Goal: Task Accomplishment & Management: Complete application form

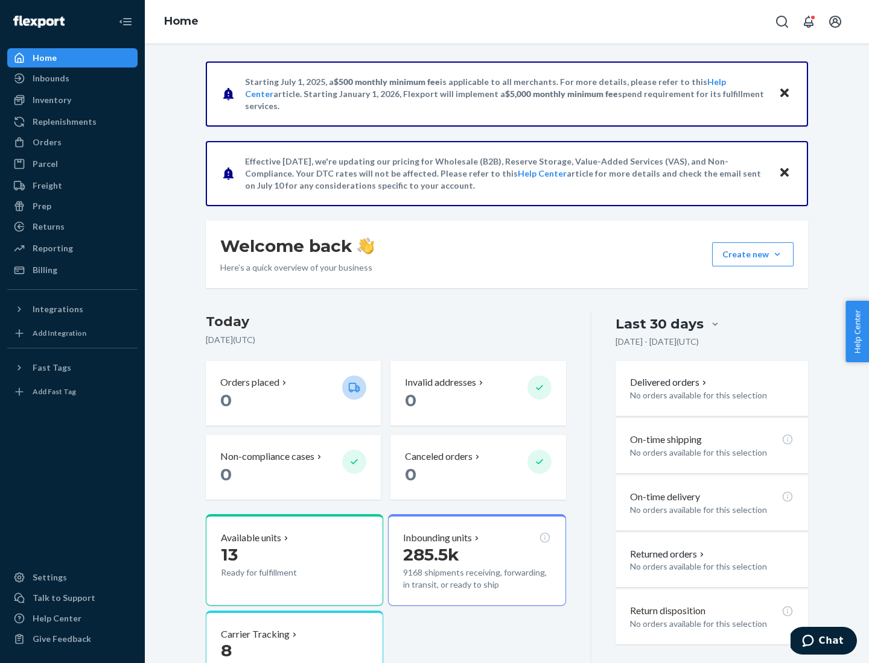
click at [777, 255] on button "Create new Create new inbound Create new order Create new product" at bounding box center [752, 254] width 81 height 24
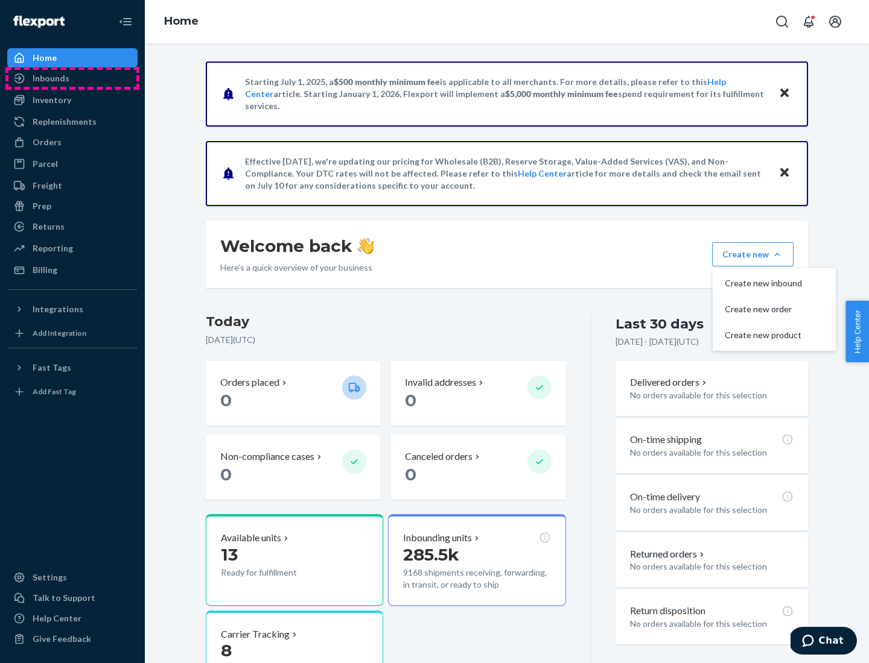
click at [72, 78] on div "Inbounds" at bounding box center [72, 78] width 128 height 17
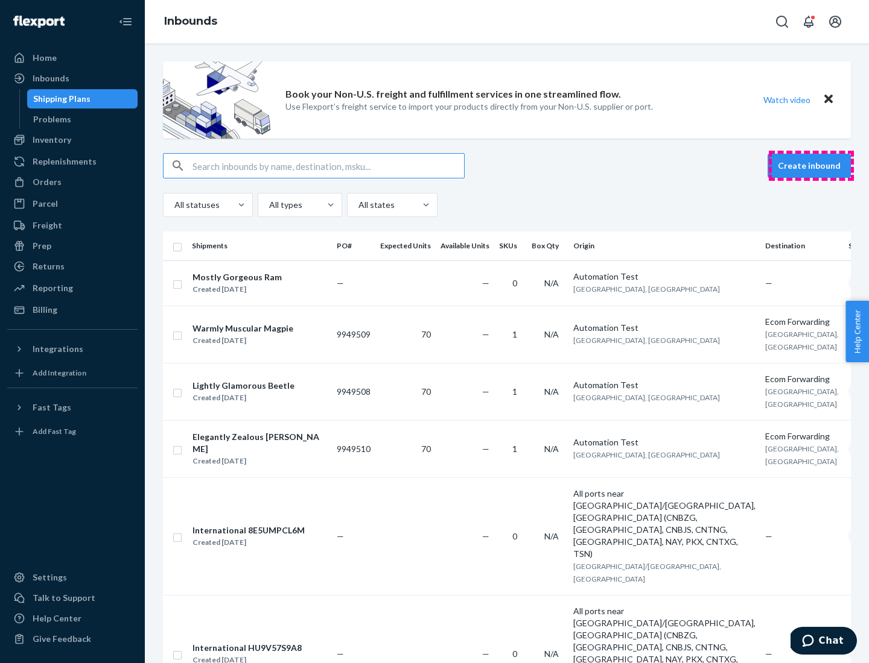
click at [811, 166] on button "Create inbound" at bounding box center [808, 166] width 83 height 24
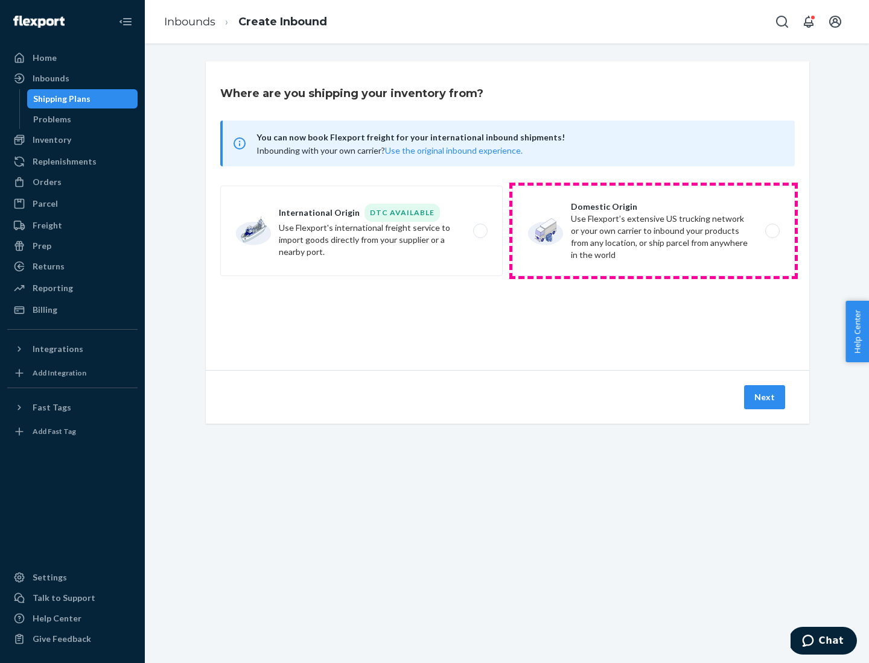
click at [653, 231] on label "Domestic Origin Use Flexport’s extensive US trucking network or your own carrie…" at bounding box center [653, 231] width 282 height 90
click at [771, 231] on input "Domestic Origin Use Flexport’s extensive US trucking network or your own carrie…" at bounding box center [775, 231] width 8 height 8
radio input "true"
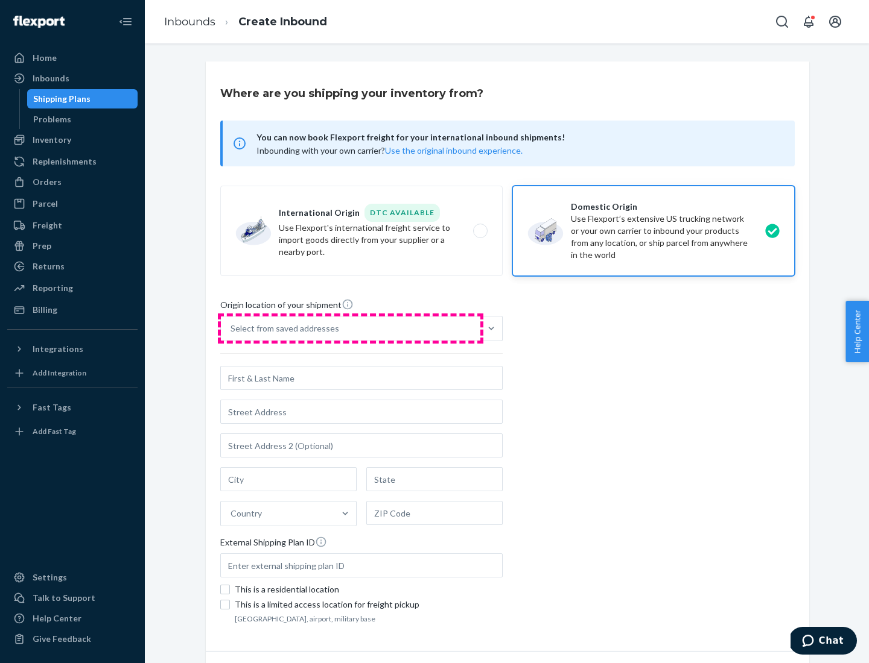
click at [350, 329] on div "Select from saved addresses" at bounding box center [350, 329] width 259 height 24
click at [232, 329] on input "Select from saved addresses" at bounding box center [230, 329] width 1 height 12
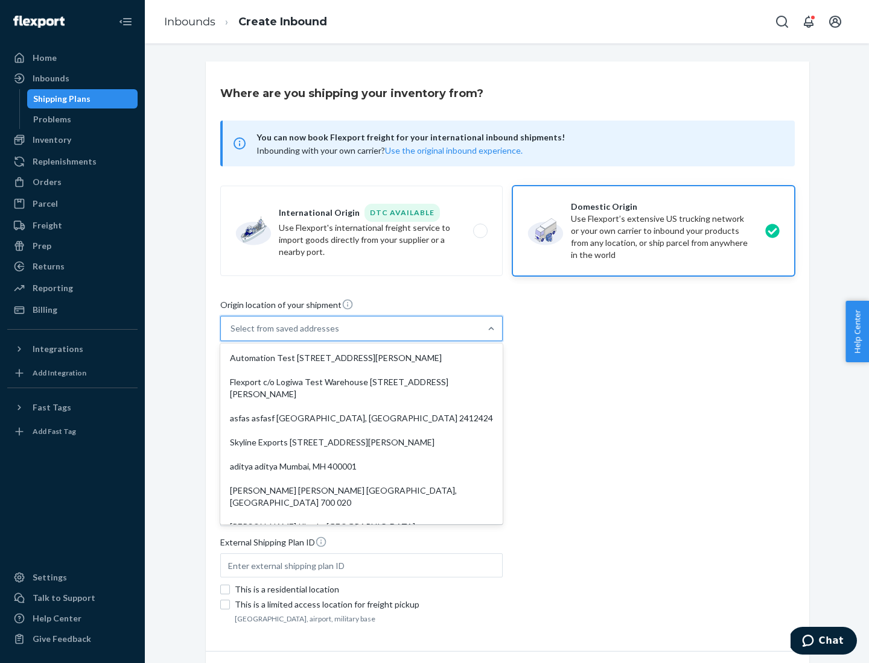
scroll to position [5, 0]
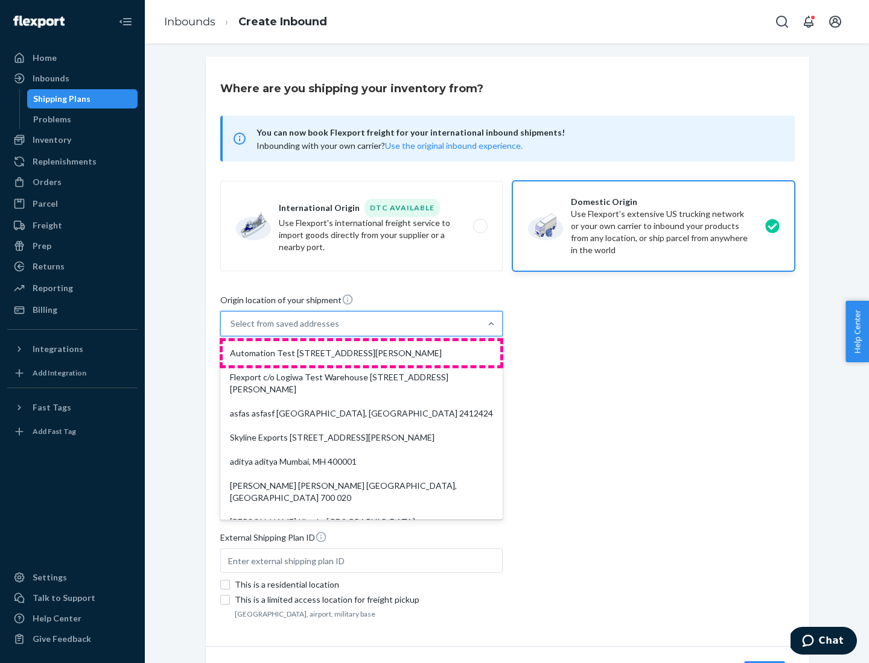
click at [361, 353] on div "Automation Test [STREET_ADDRESS][PERSON_NAME]" at bounding box center [361, 353] width 277 height 24
click at [232, 330] on input "option Automation Test [STREET_ADDRESS][PERSON_NAME]. 9 results available. Use …" at bounding box center [230, 324] width 1 height 12
type input "Automation Test"
type input "9th Floor"
type input "[GEOGRAPHIC_DATA]"
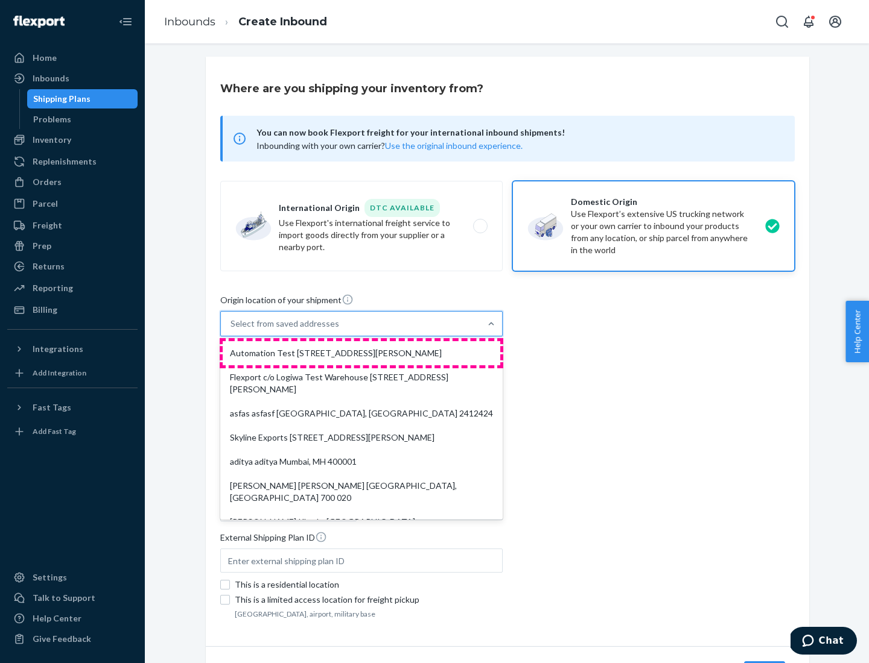
type input "CA"
type input "94104"
type input "[STREET_ADDRESS][PERSON_NAME]"
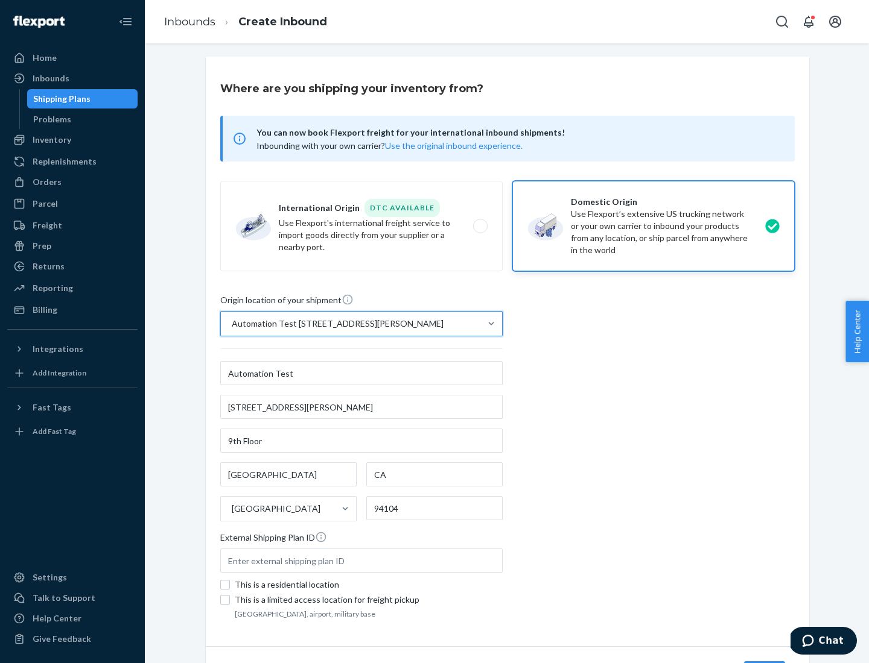
scroll to position [71, 0]
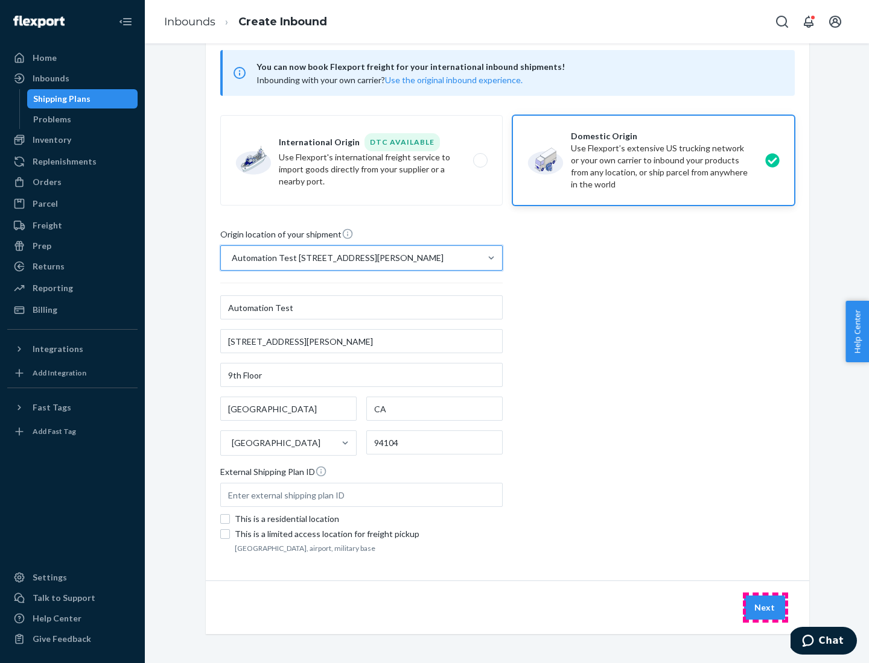
click at [765, 608] on button "Next" at bounding box center [764, 608] width 41 height 24
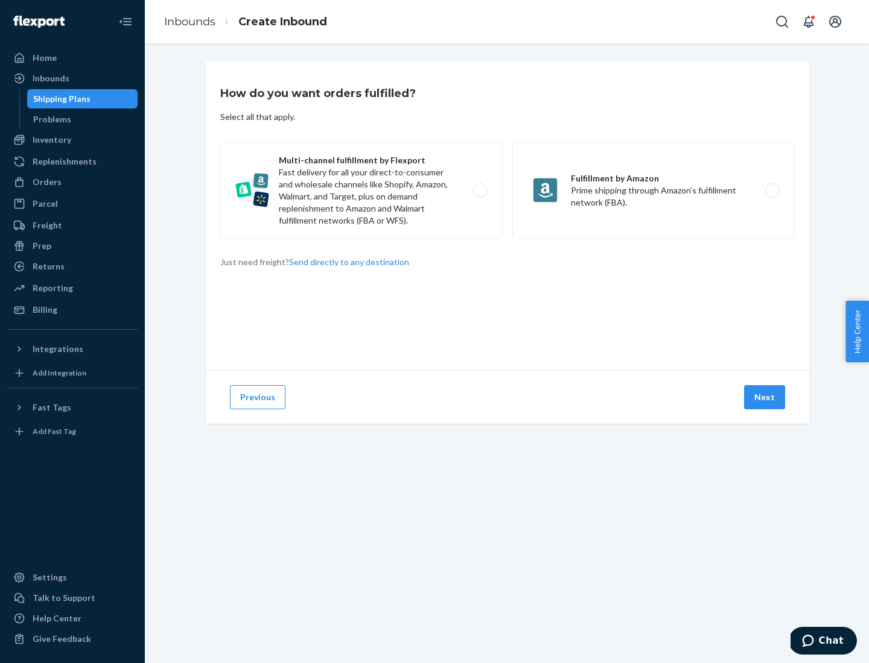
click at [361, 191] on label "Multi-channel fulfillment by Flexport Fast delivery for all your direct-to-cons…" at bounding box center [361, 190] width 282 height 97
click at [480, 191] on input "Multi-channel fulfillment by Flexport Fast delivery for all your direct-to-cons…" at bounding box center [484, 191] width 8 height 8
radio input "true"
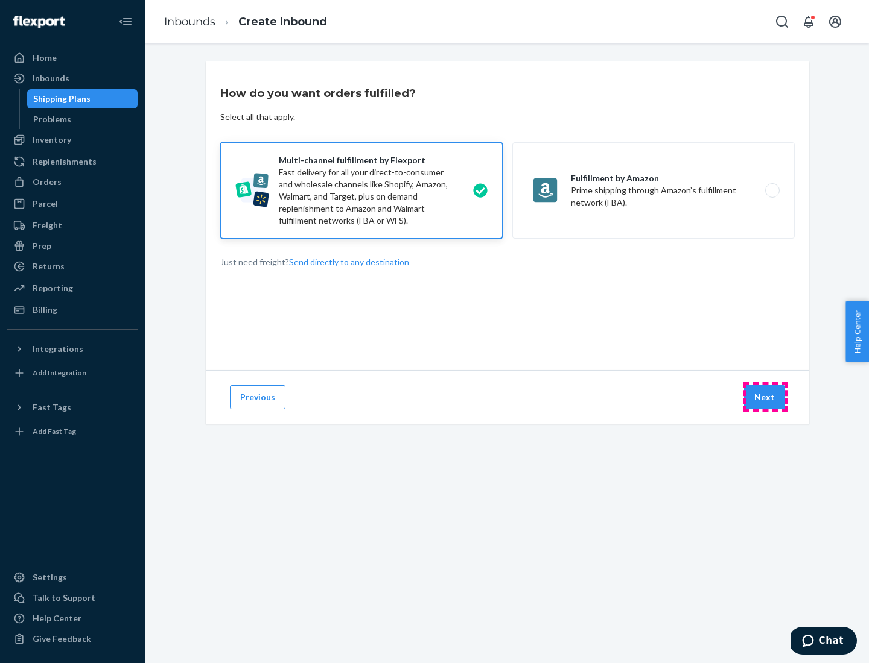
click at [765, 397] on button "Next" at bounding box center [764, 397] width 41 height 24
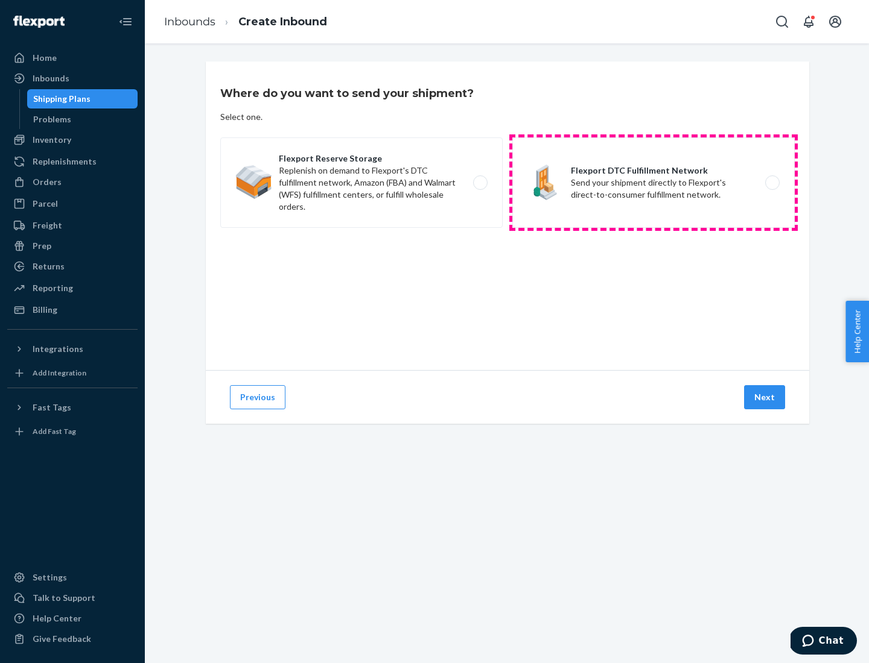
click at [653, 183] on label "Flexport DTC Fulfillment Network Send your shipment directly to Flexport's dire…" at bounding box center [653, 183] width 282 height 90
click at [771, 183] on input "Flexport DTC Fulfillment Network Send your shipment directly to Flexport's dire…" at bounding box center [775, 183] width 8 height 8
radio input "true"
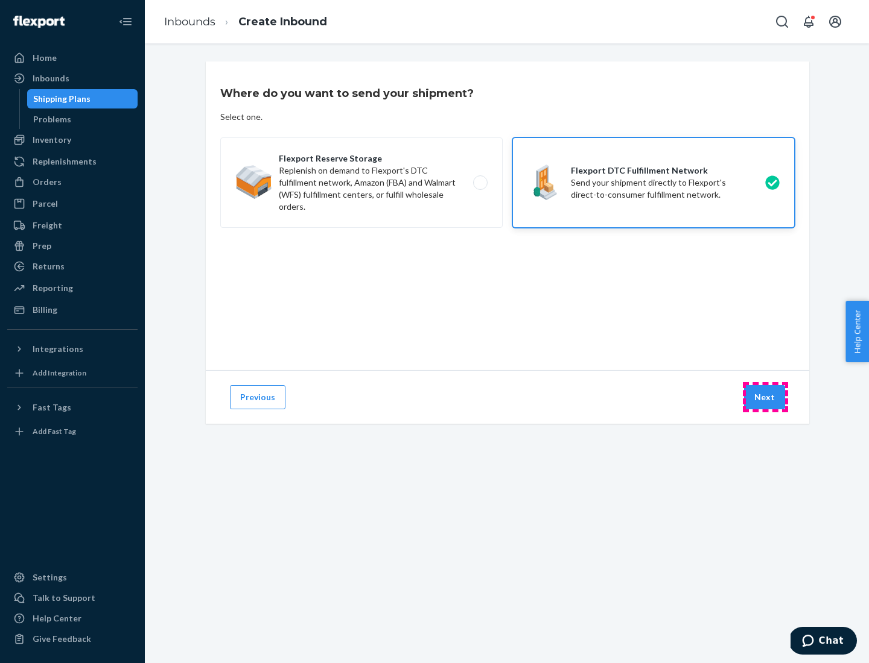
click at [765, 397] on button "Next" at bounding box center [764, 397] width 41 height 24
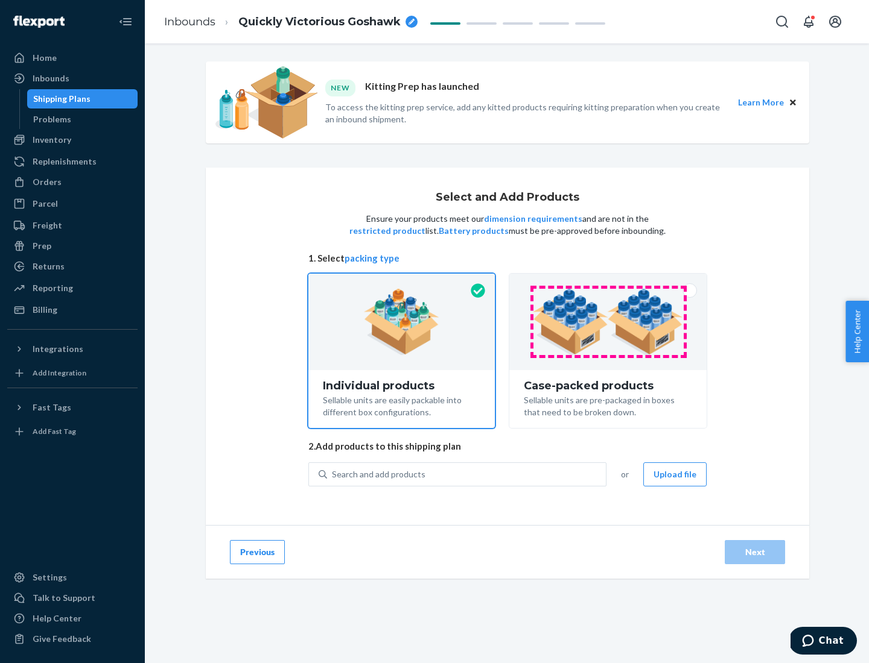
click at [608, 322] on img at bounding box center [608, 322] width 150 height 66
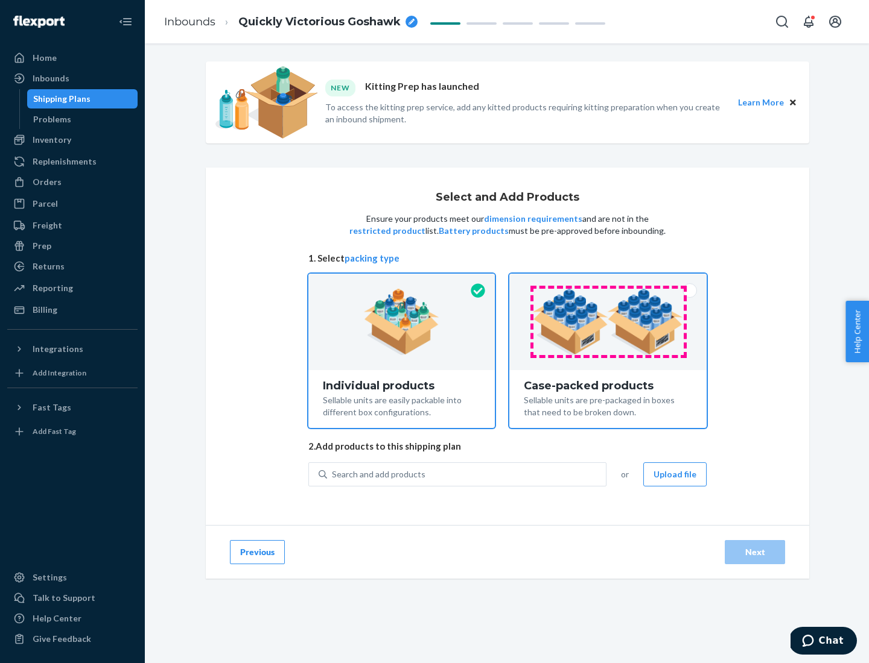
click at [608, 282] on input "Case-packed products Sellable units are pre-packaged in boxes that need to be b…" at bounding box center [608, 278] width 8 height 8
radio input "true"
radio input "false"
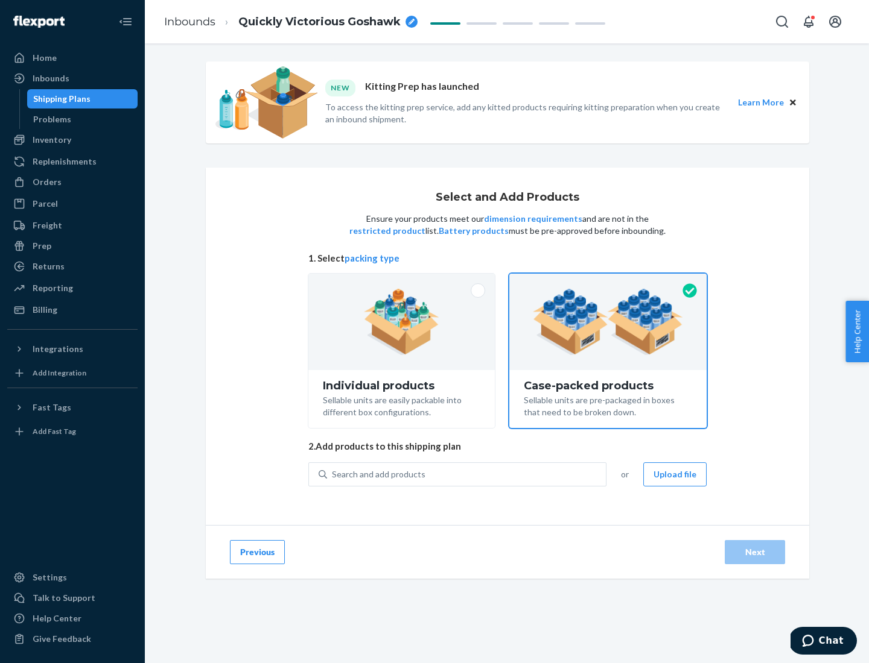
click at [467, 474] on div "Search and add products" at bounding box center [466, 475] width 279 height 22
click at [333, 474] on input "Search and add products" at bounding box center [332, 475] width 1 height 12
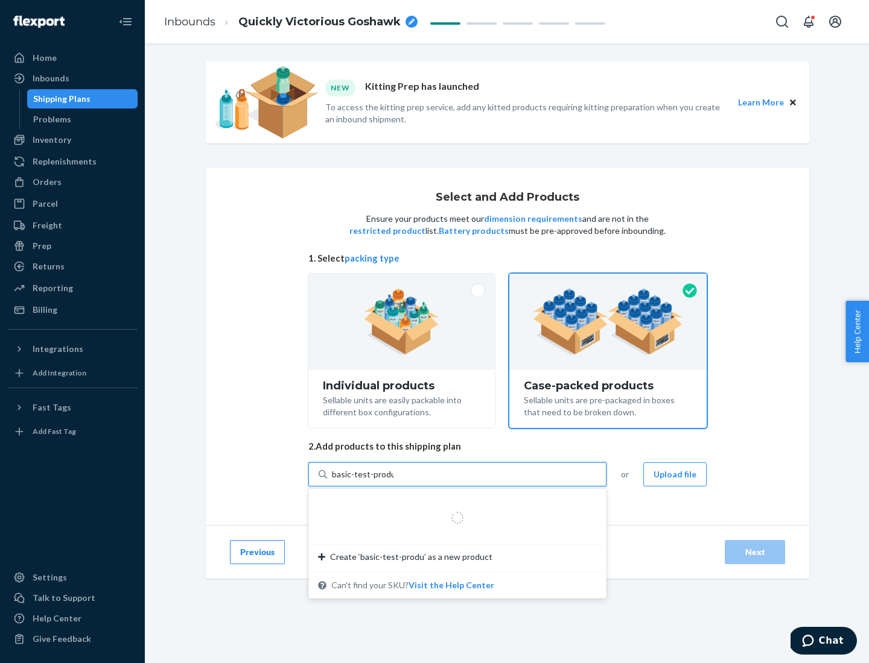
type input "basic-test-product-1"
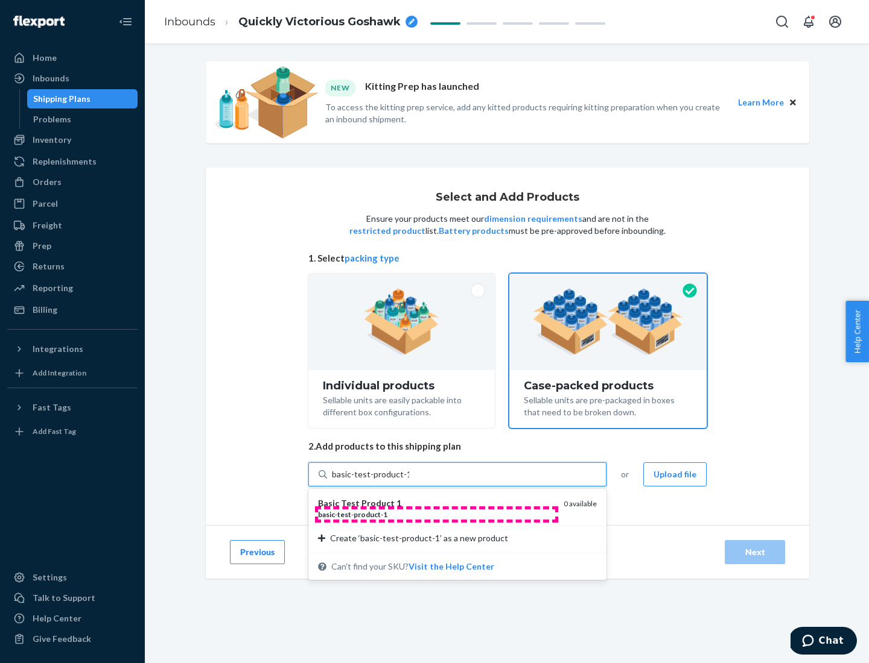
click at [436, 515] on div "basic - test - product - 1" at bounding box center [436, 515] width 236 height 10
click at [409, 481] on input "basic-test-product-1" at bounding box center [370, 475] width 77 height 12
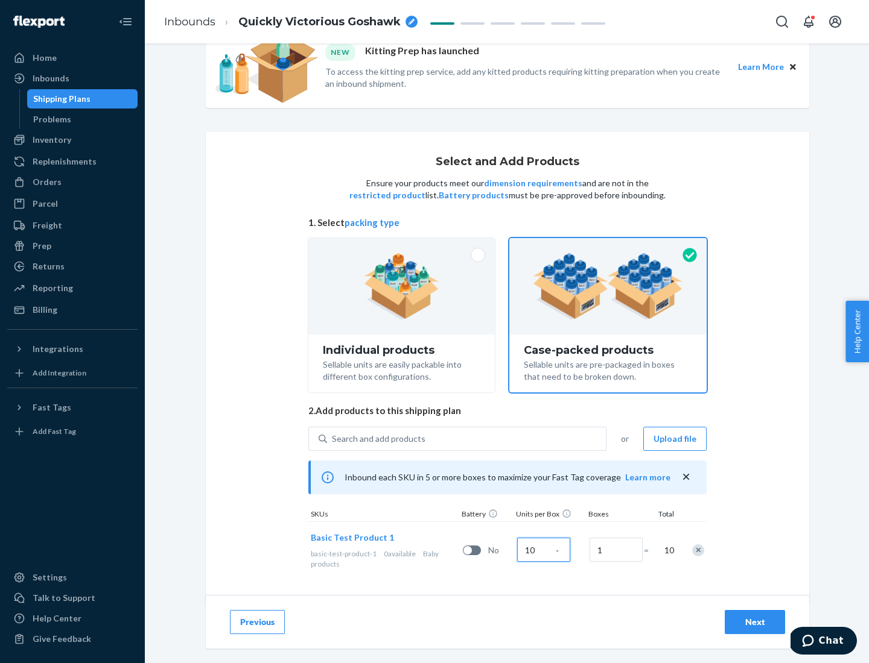
scroll to position [43, 0]
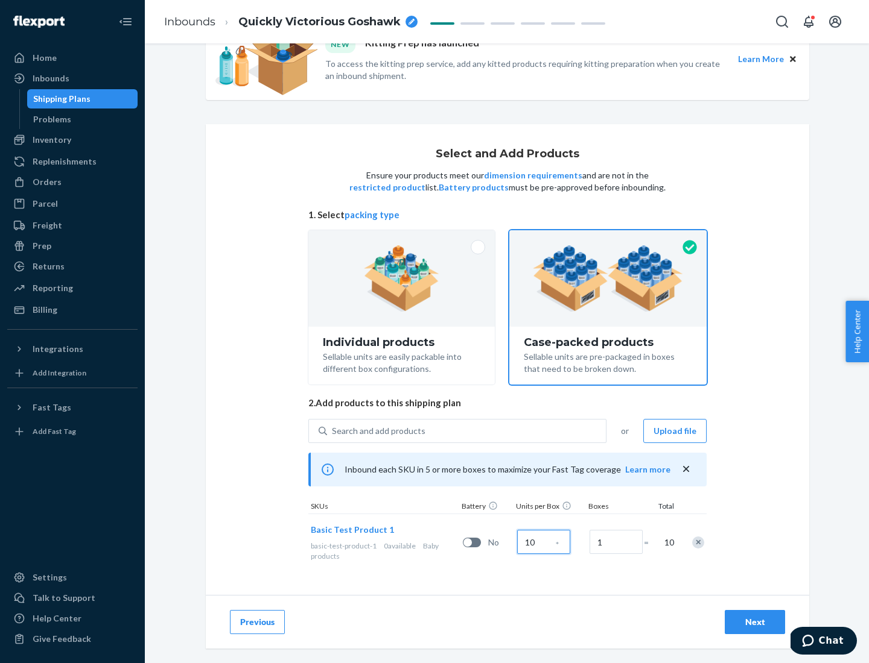
type input "10"
type input "7"
click at [755, 622] on div "Next" at bounding box center [755, 622] width 40 height 12
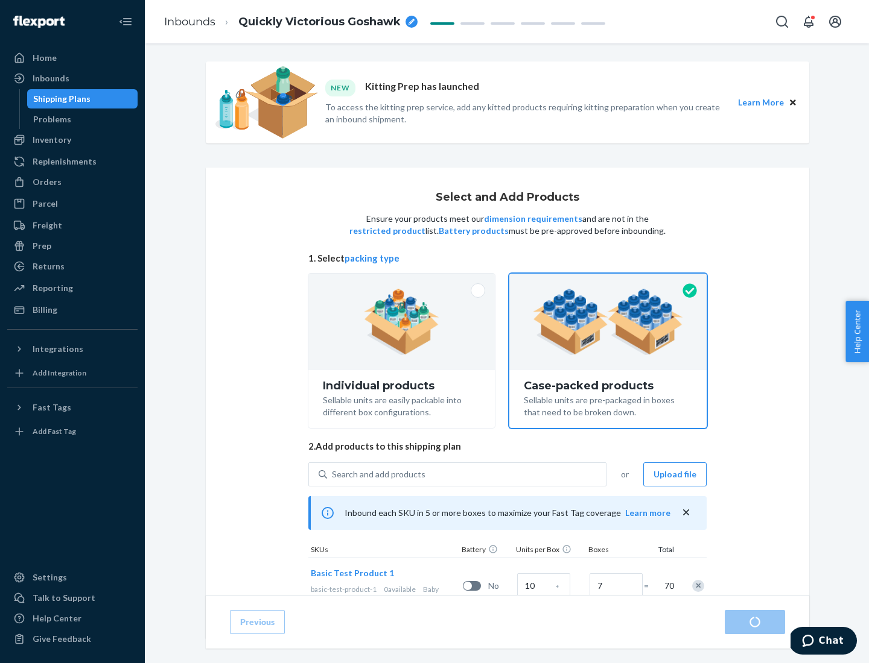
radio input "true"
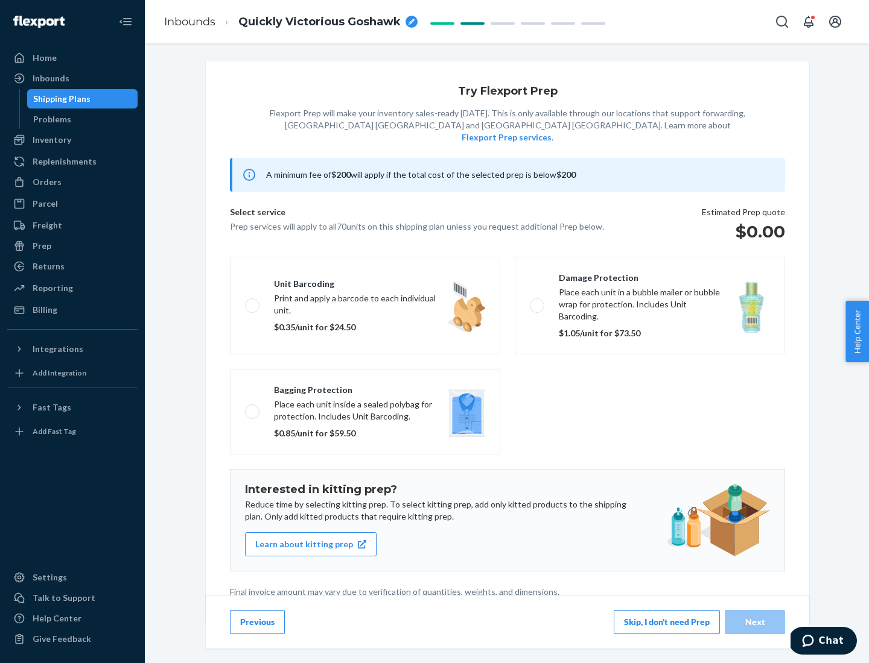
scroll to position [3, 0]
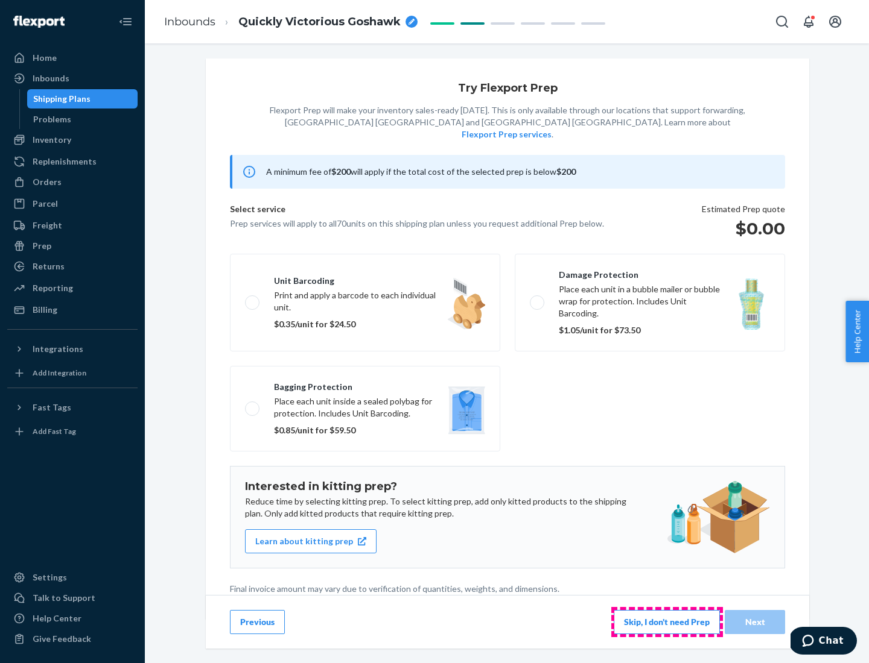
click at [667, 622] on button "Skip, I don't need Prep" at bounding box center [666, 622] width 106 height 24
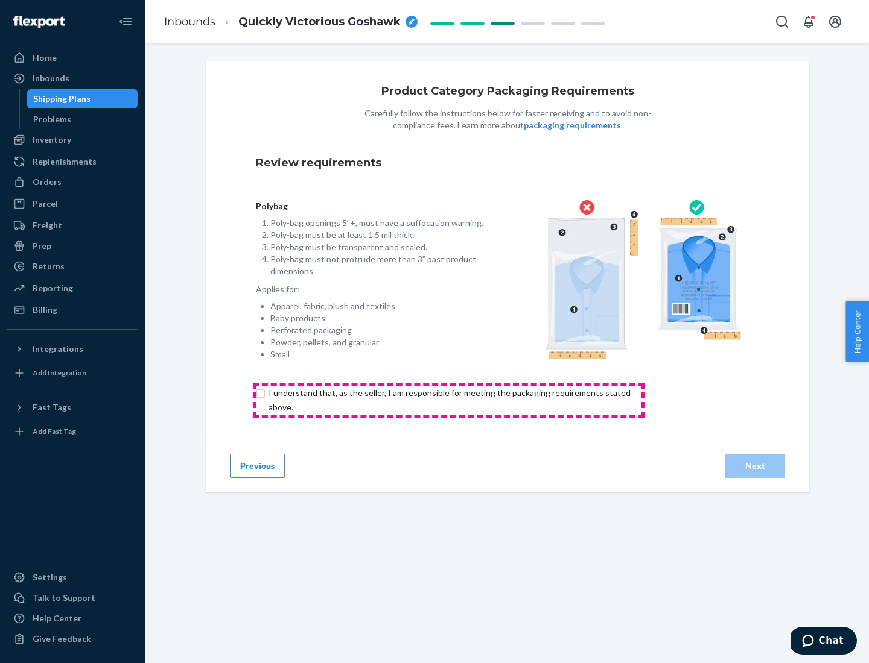
click at [448, 400] on input "checkbox" at bounding box center [456, 400] width 401 height 29
checkbox input "true"
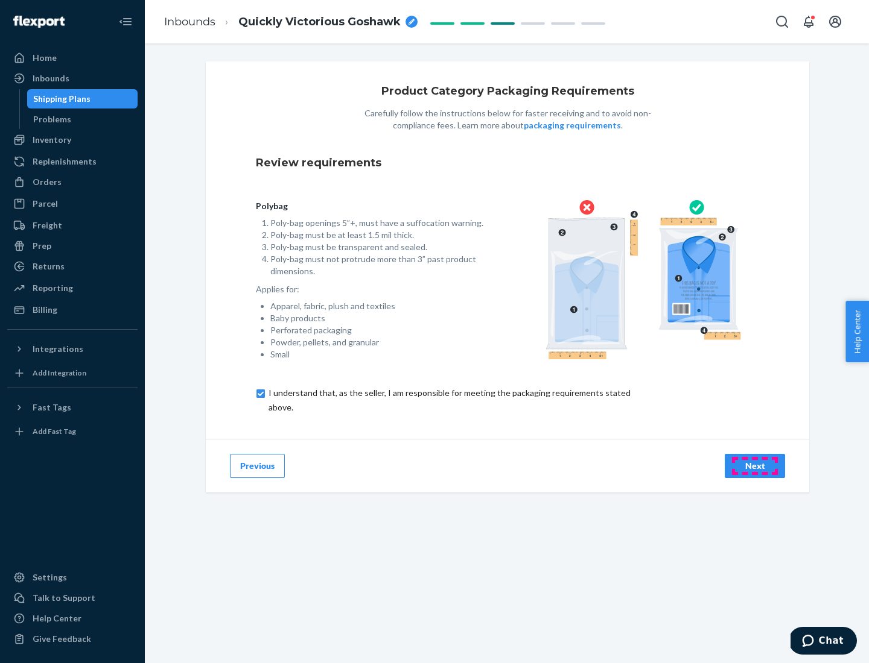
click at [755, 466] on div "Next" at bounding box center [755, 466] width 40 height 12
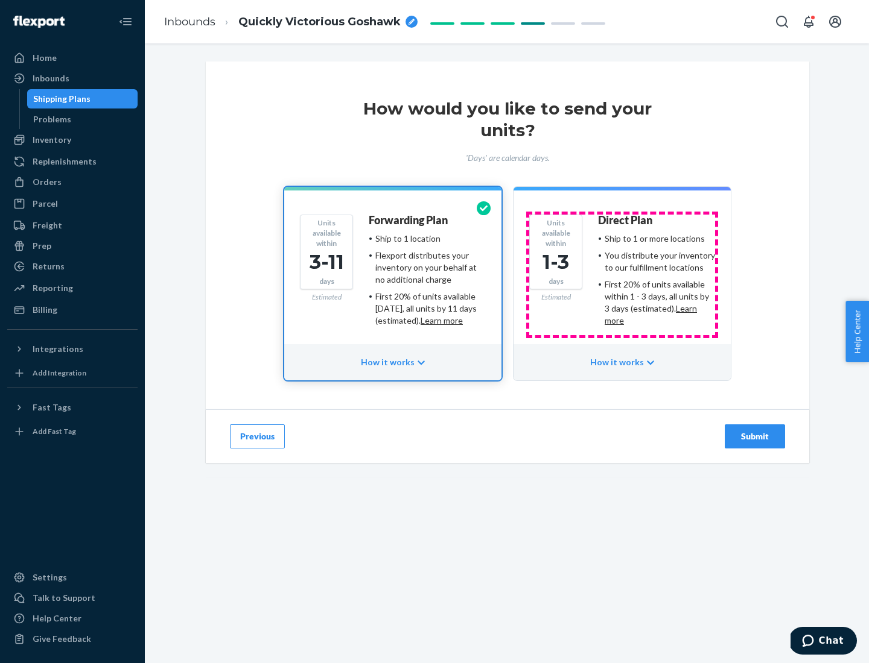
click at [622, 275] on ul "Ship to 1 or more locations You distribute your inventory to our fulfillment lo…" at bounding box center [656, 280] width 117 height 94
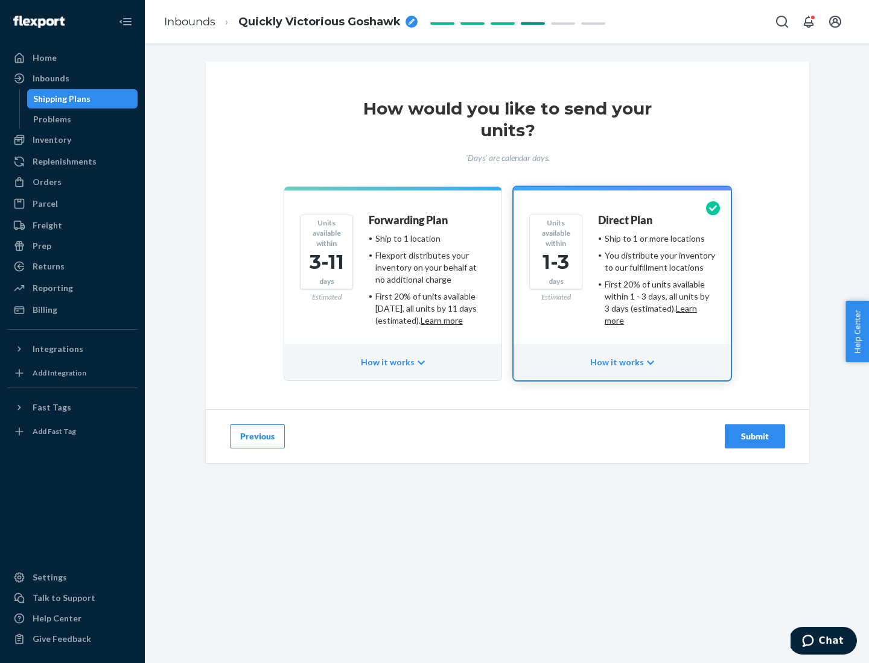
click at [755, 437] on div "Submit" at bounding box center [755, 437] width 40 height 12
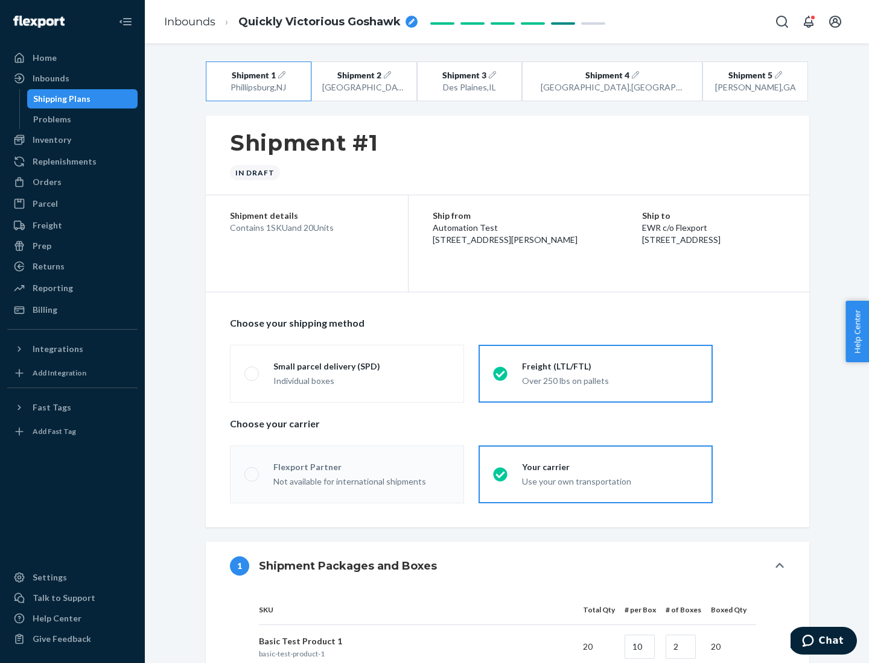
radio input "true"
radio input "false"
radio input "true"
radio input "false"
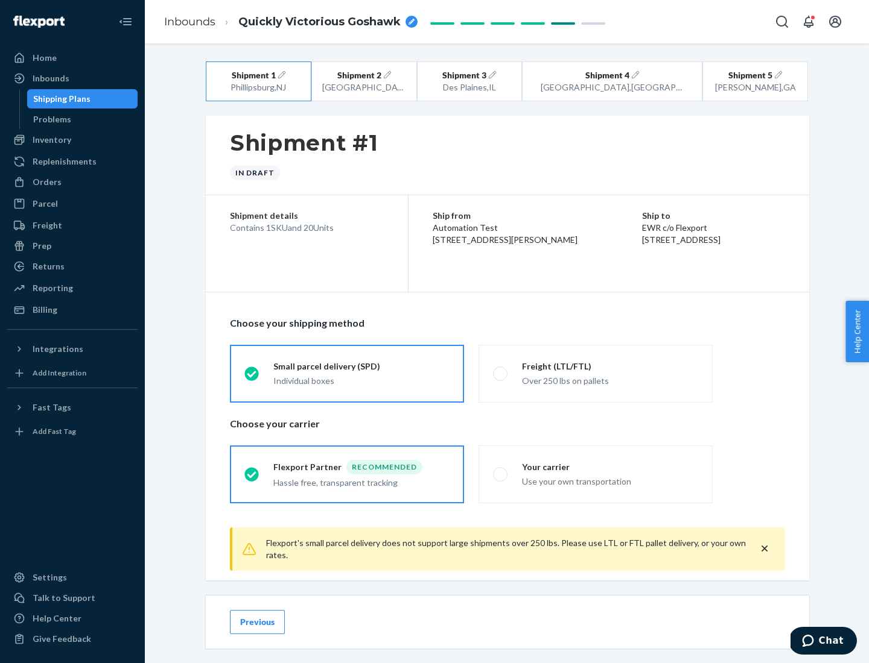
scroll to position [13, 0]
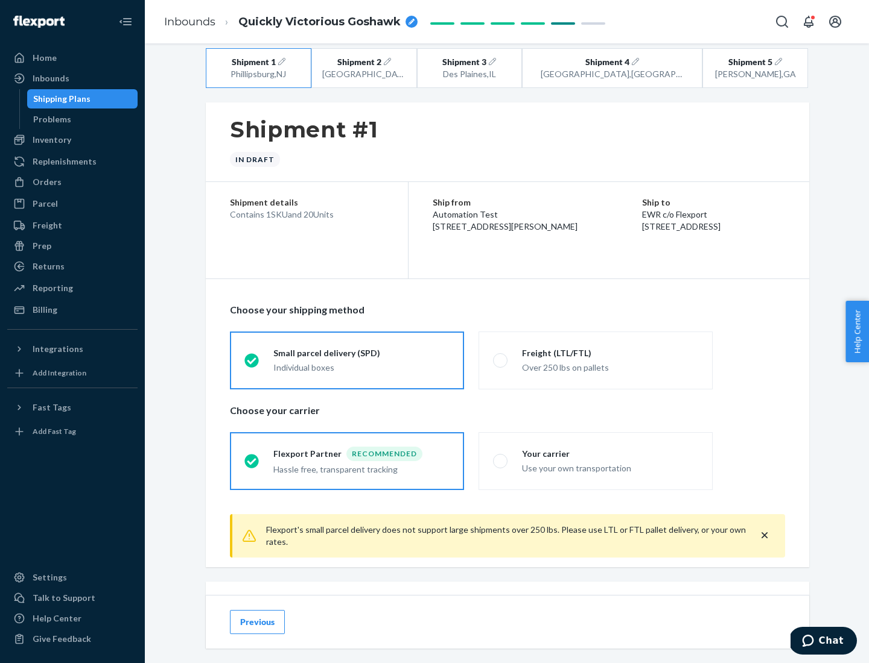
click at [610, 353] on div "Freight (LTL/FTL)" at bounding box center [610, 353] width 176 height 12
click at [501, 356] on input "Freight (LTL/FTL) Over 250 lbs on pallets" at bounding box center [497, 360] width 8 height 8
radio input "true"
radio input "false"
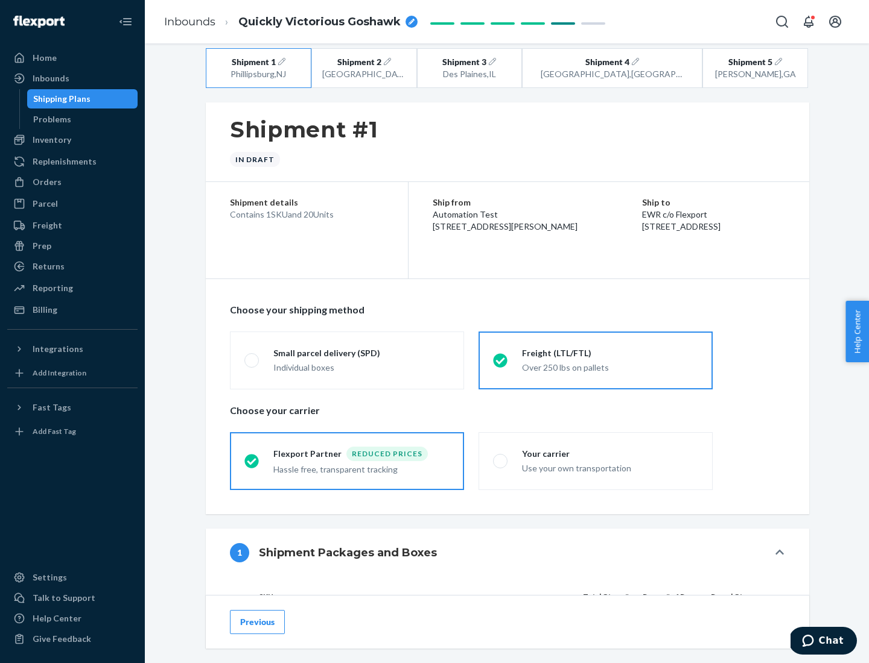
scroll to position [114, 0]
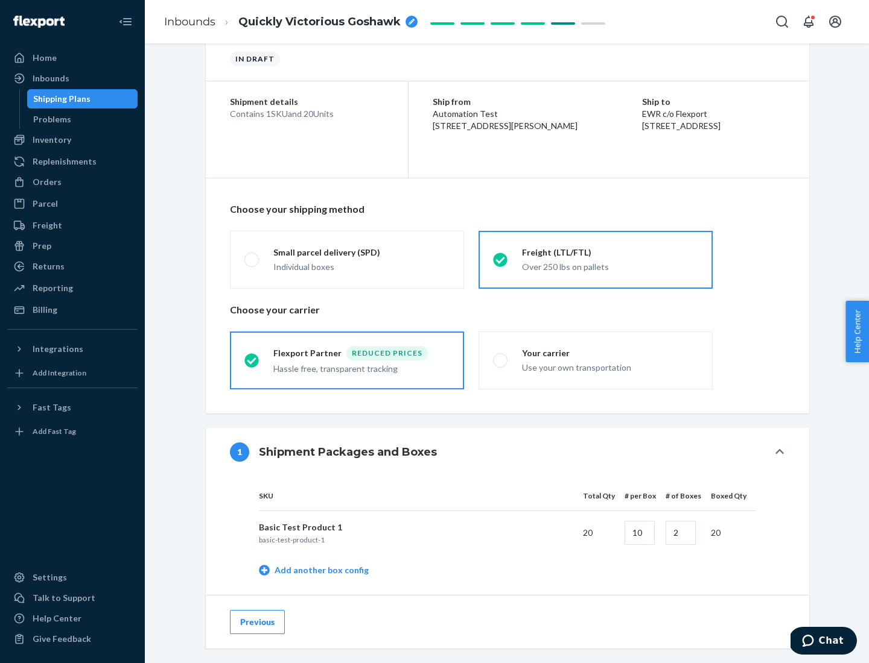
click at [610, 353] on div "Your carrier" at bounding box center [610, 353] width 176 height 12
click at [501, 356] on input "Your carrier Use your own transportation" at bounding box center [497, 360] width 8 height 8
radio input "true"
radio input "false"
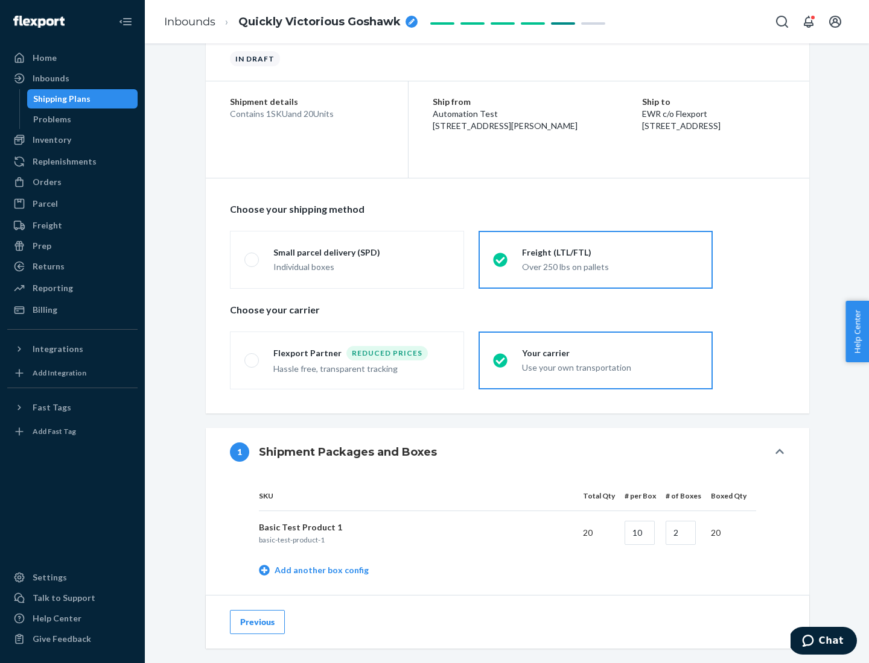
scroll to position [381, 0]
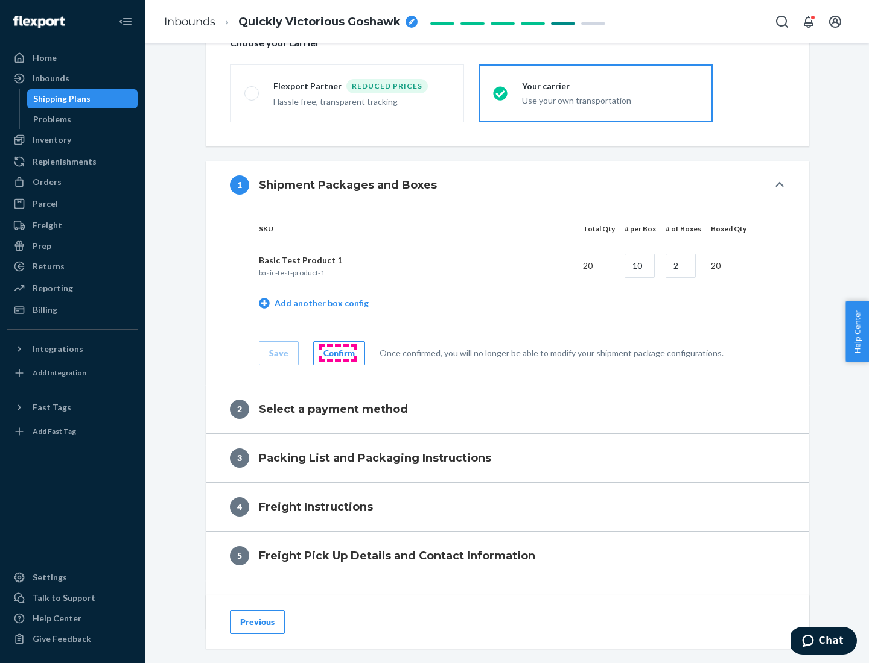
click at [337, 353] on div "Confirm" at bounding box center [338, 353] width 31 height 12
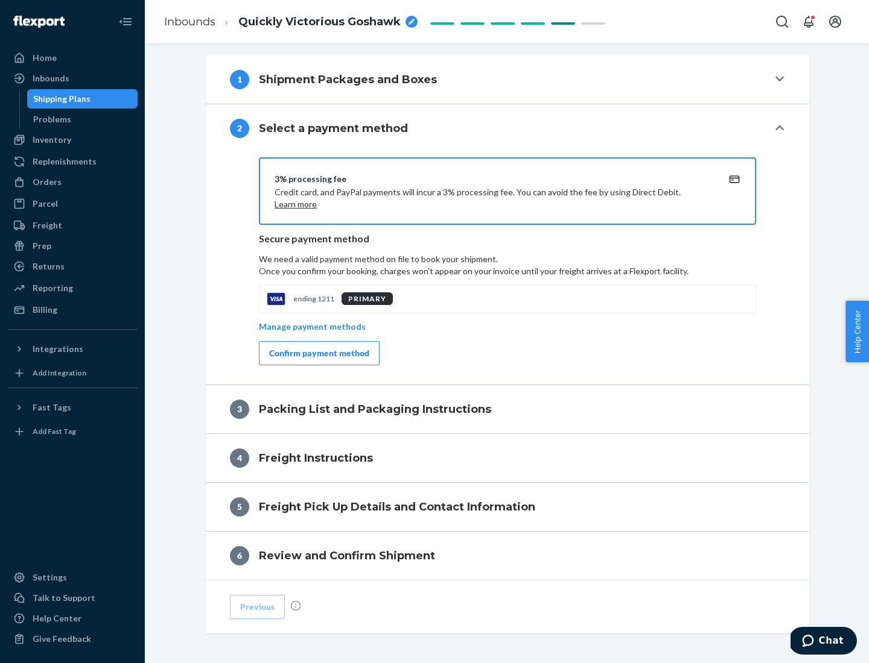
click at [318, 353] on div "Confirm payment method" at bounding box center [319, 353] width 100 height 12
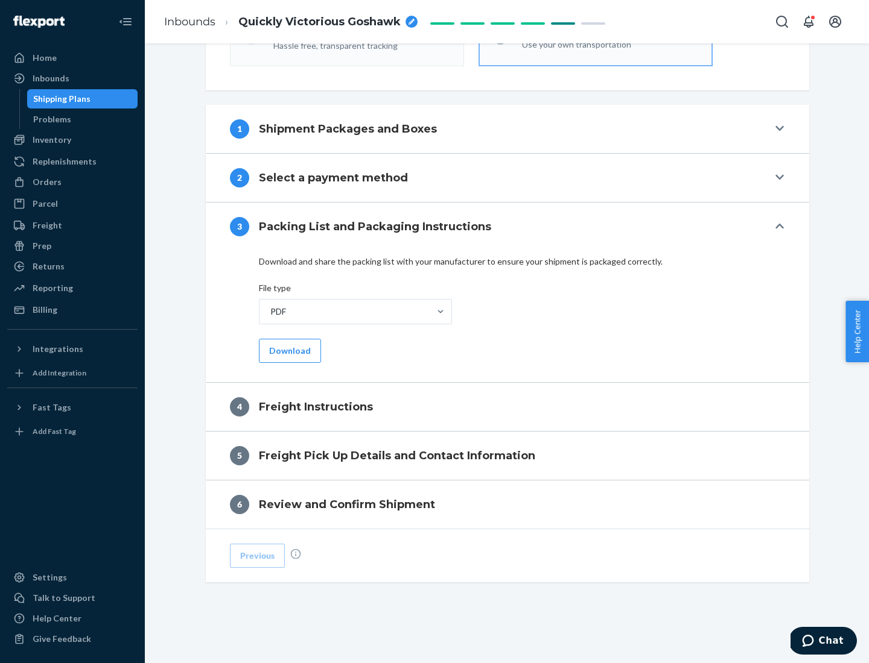
scroll to position [435, 0]
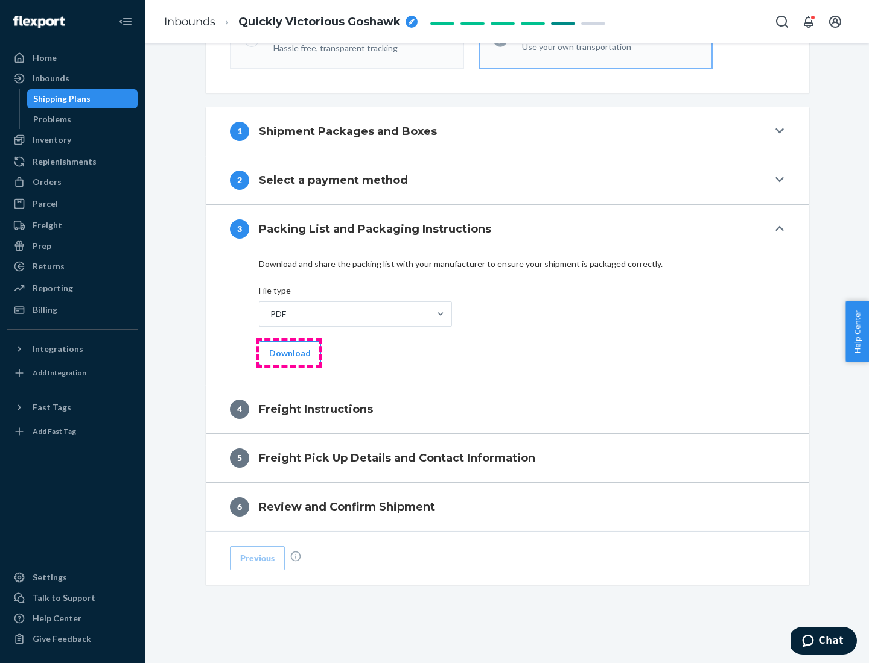
click at [288, 353] on button "Download" at bounding box center [290, 353] width 62 height 24
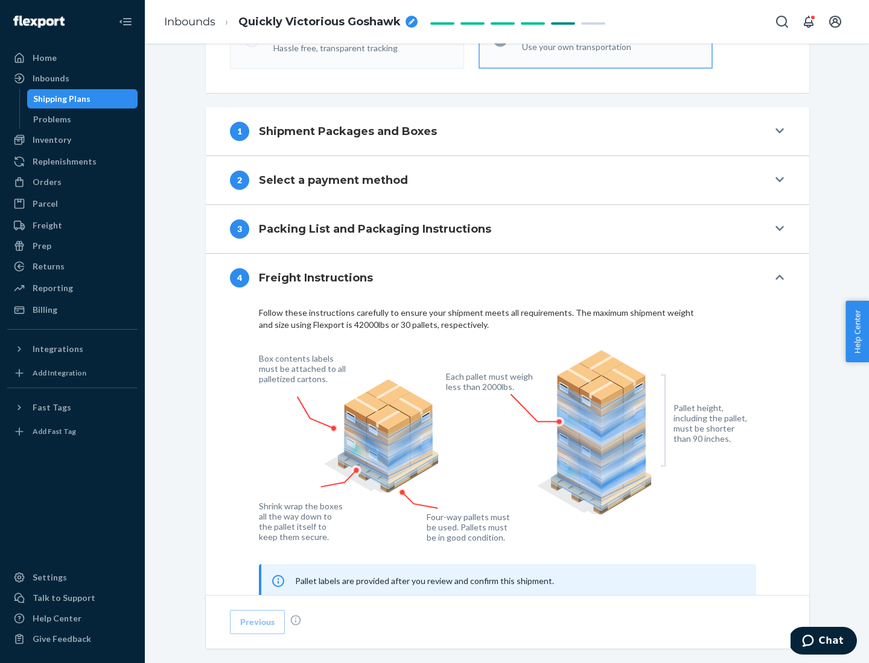
scroll to position [729, 0]
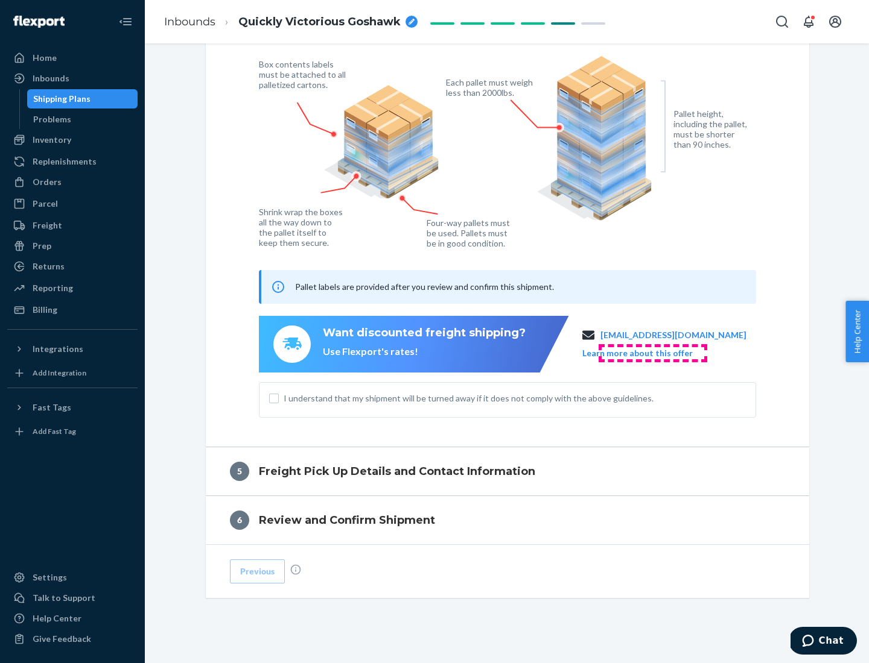
click at [652, 353] on button "Learn more about this offer" at bounding box center [637, 353] width 110 height 12
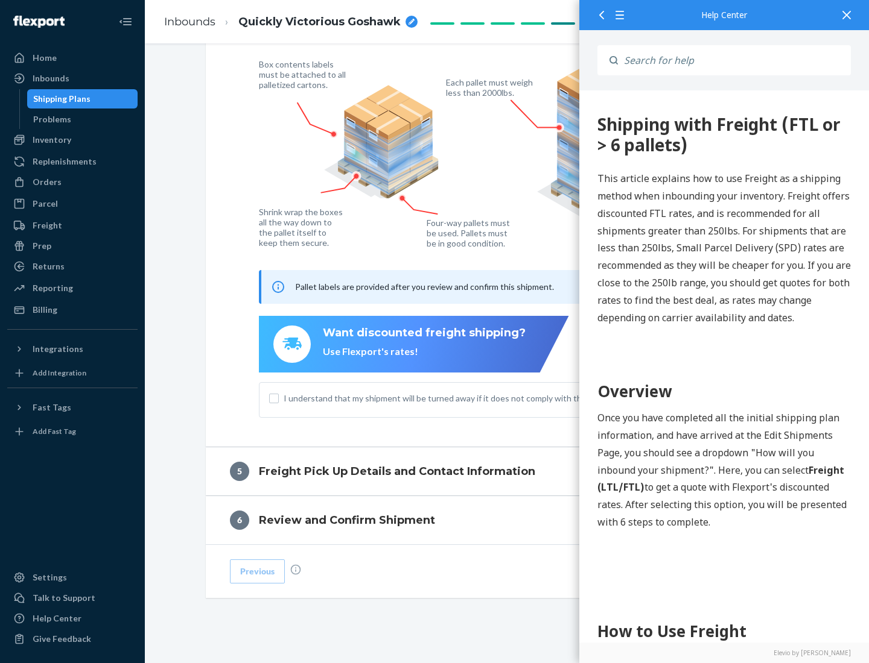
scroll to position [0, 0]
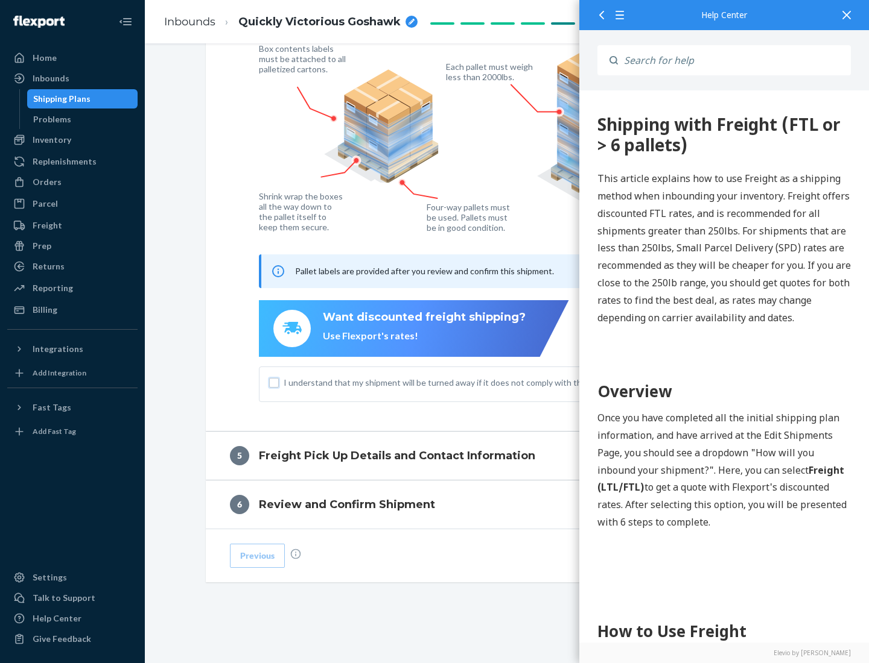
click at [274, 382] on input "I understand that my shipment will be turned away if it does not comply with th…" at bounding box center [274, 383] width 10 height 10
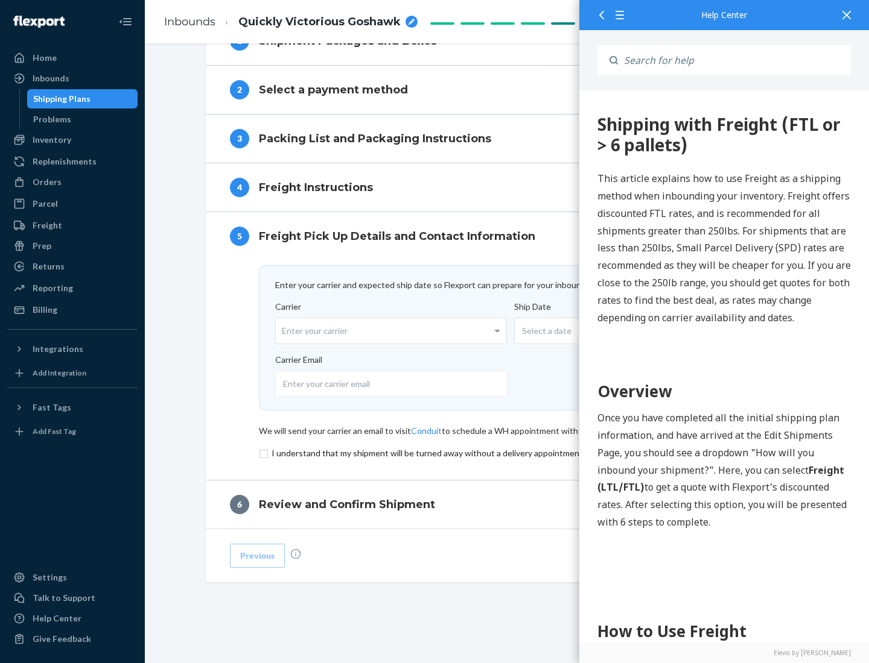
click at [507, 453] on input "checkbox" at bounding box center [507, 453] width 497 height 14
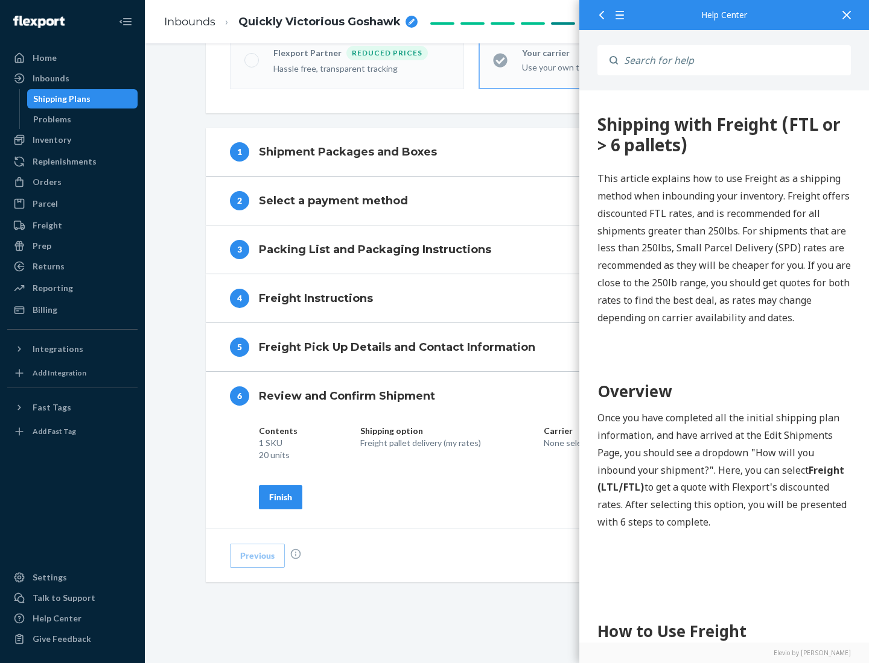
scroll to position [414, 0]
click at [280, 497] on div "Finish" at bounding box center [280, 498] width 23 height 12
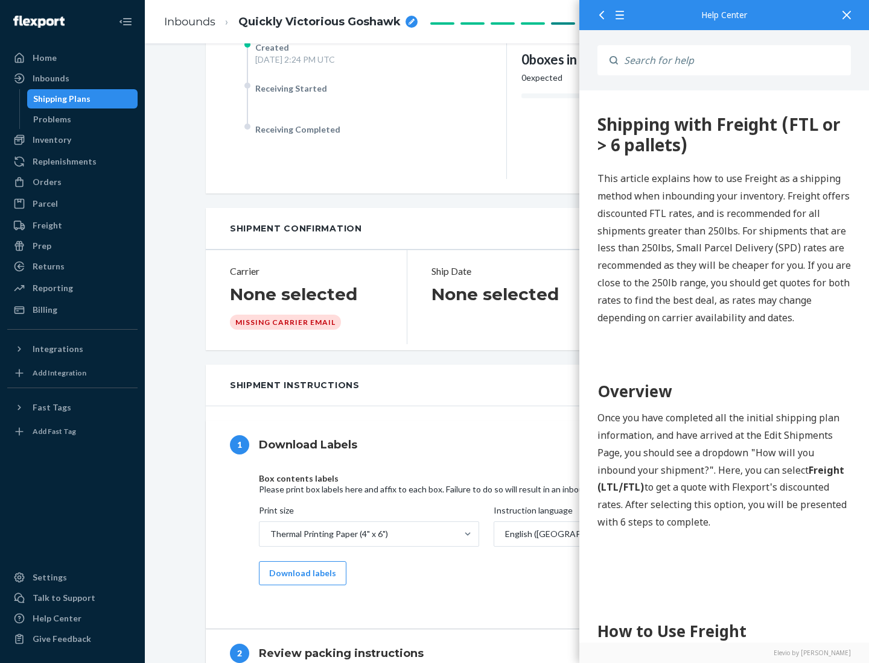
scroll to position [0, 0]
